Goal: Task Accomplishment & Management: Use online tool/utility

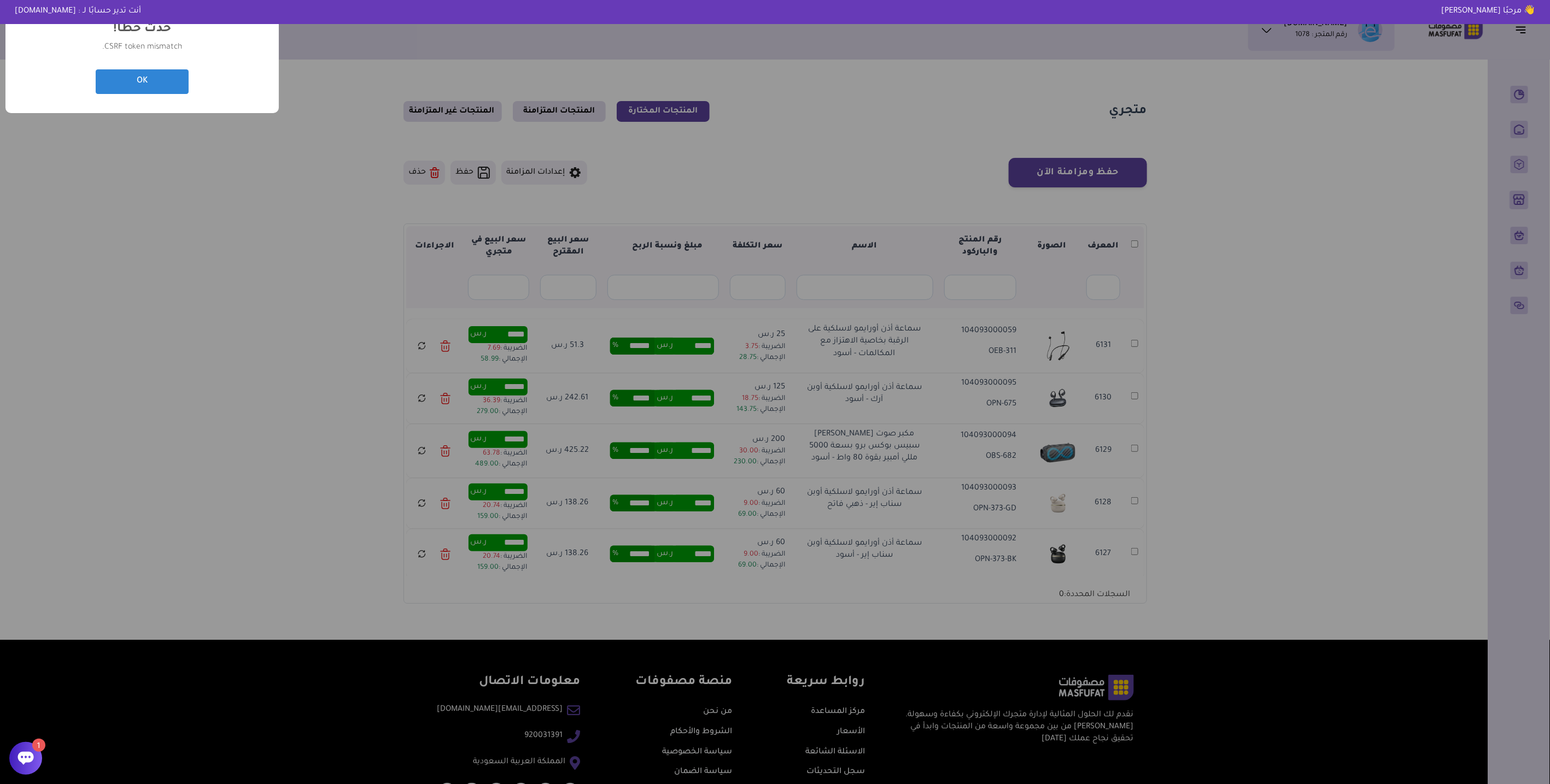
click at [170, 314] on div "? ! i حدث خطأ! × CSRF token mismatch. OK Cancel" at bounding box center [775, 392] width 1550 height 784
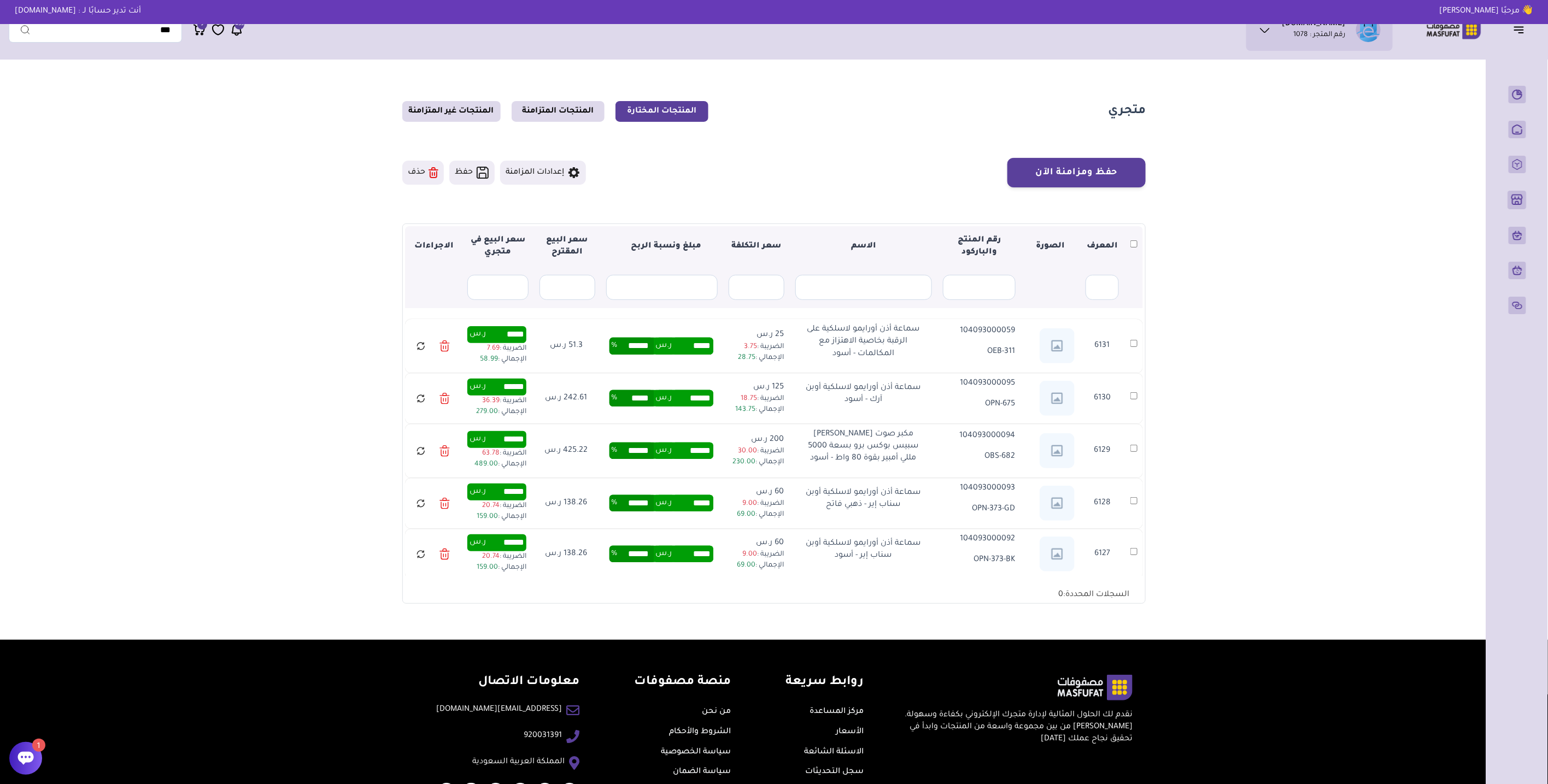
click at [428, 346] on link at bounding box center [420, 346] width 21 height 19
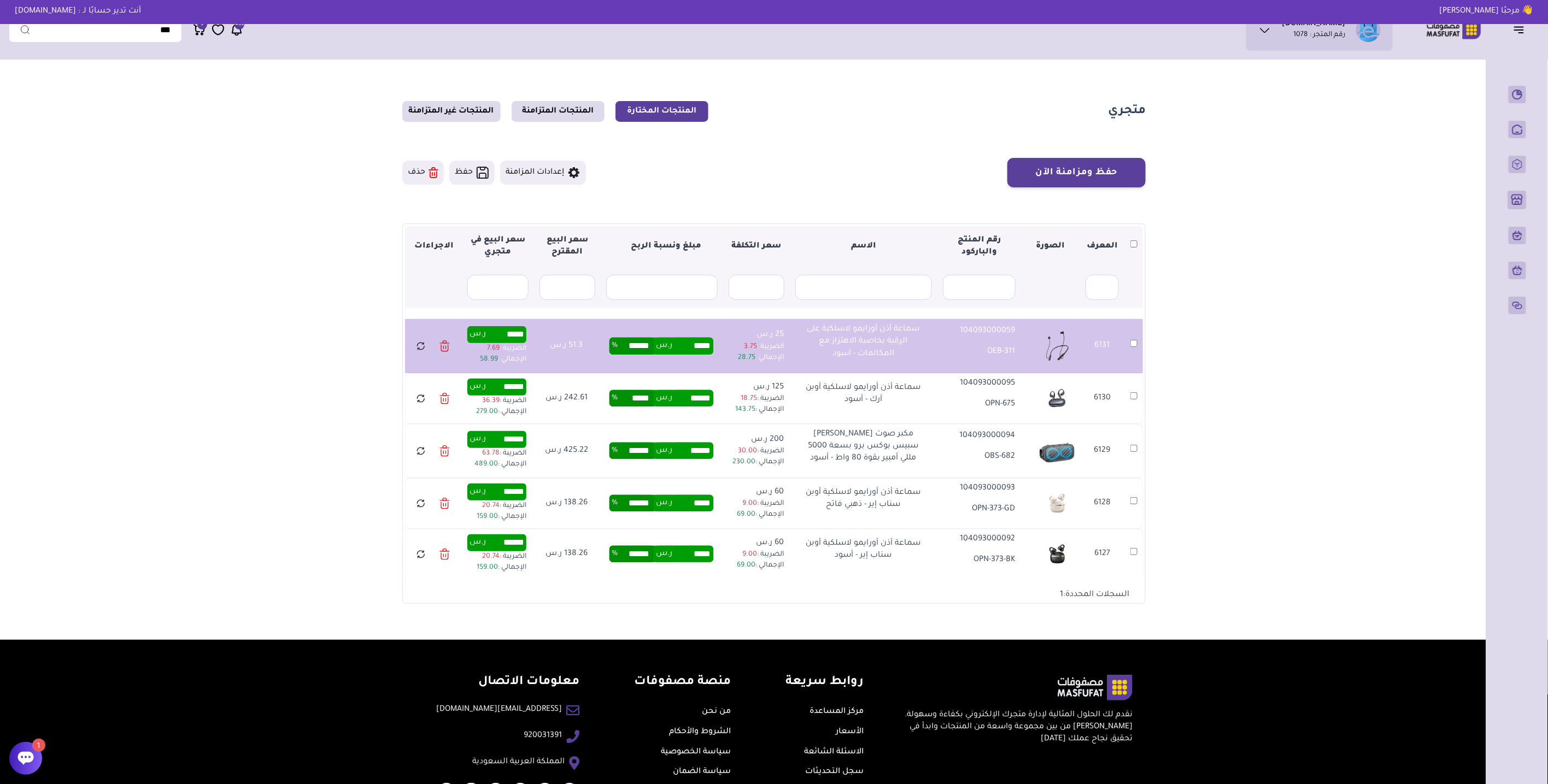
click at [424, 346] on icon at bounding box center [421, 347] width 6 height 3
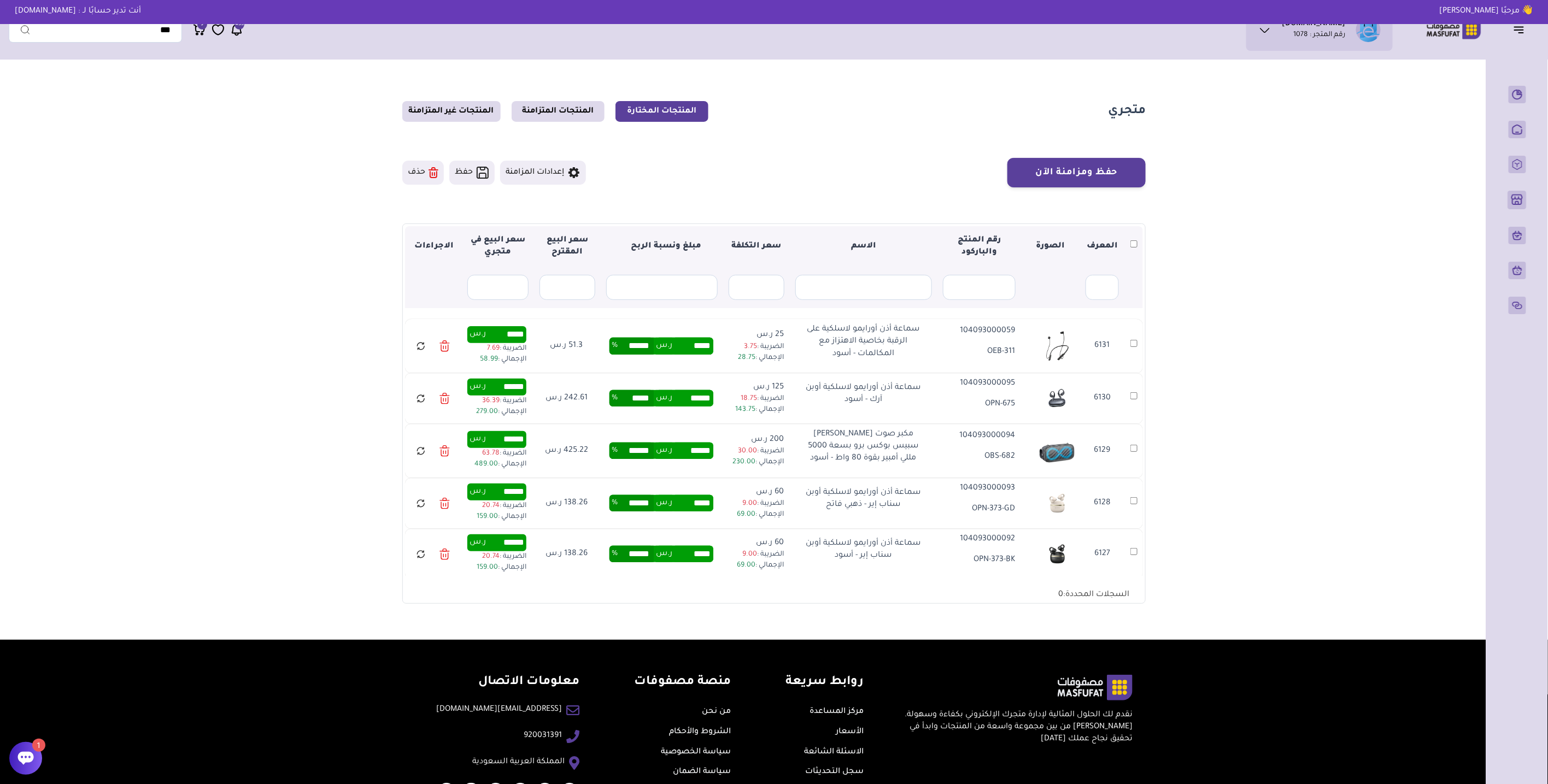
click at [1128, 403] on td "6130" at bounding box center [1134, 399] width 19 height 51
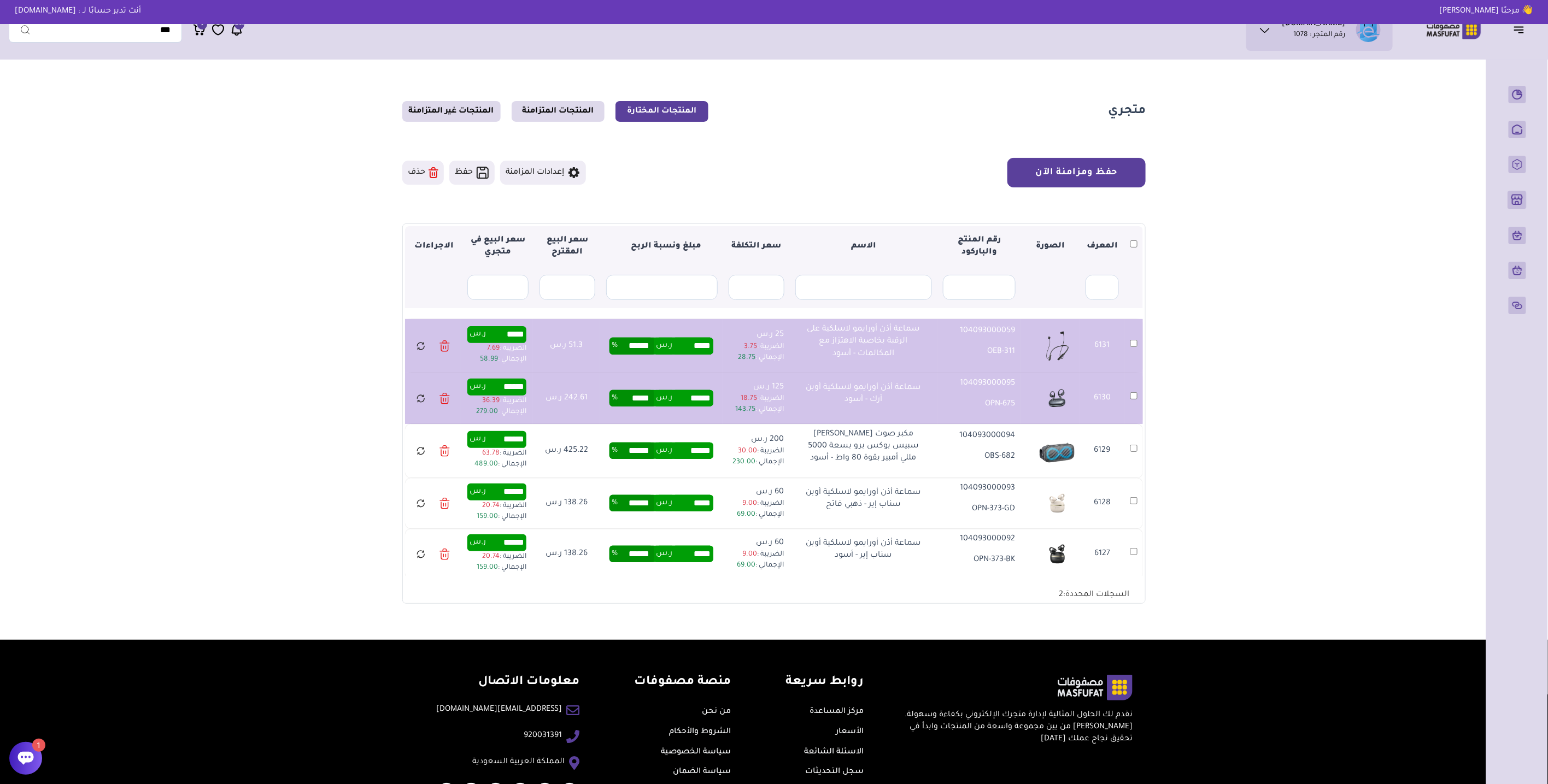
click at [1067, 178] on button "حفظ ومزامنة الآن" at bounding box center [1077, 173] width 139 height 30
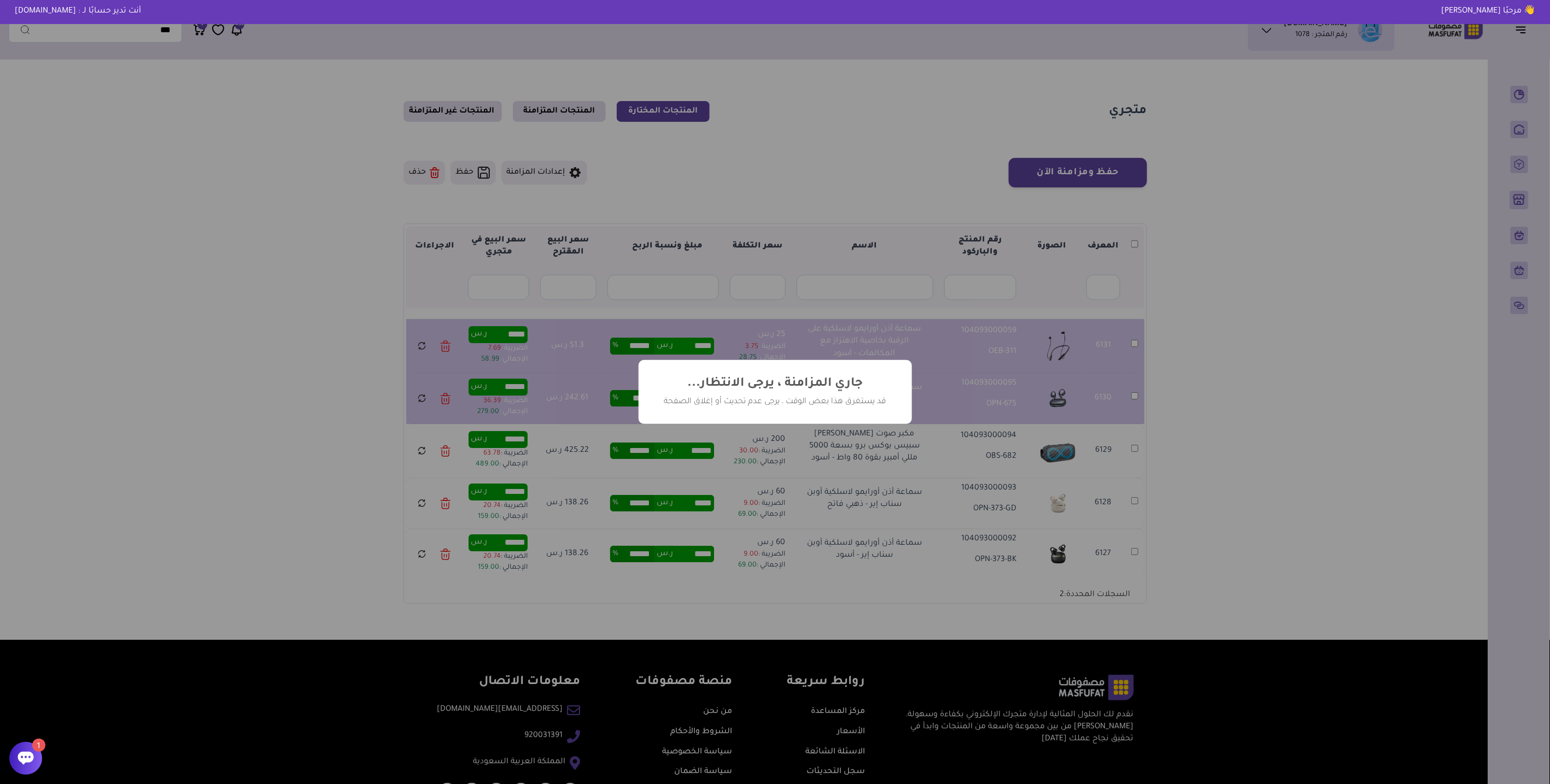
click at [26, 765] on icon at bounding box center [26, 758] width 16 height 16
